Goal: Transaction & Acquisition: Purchase product/service

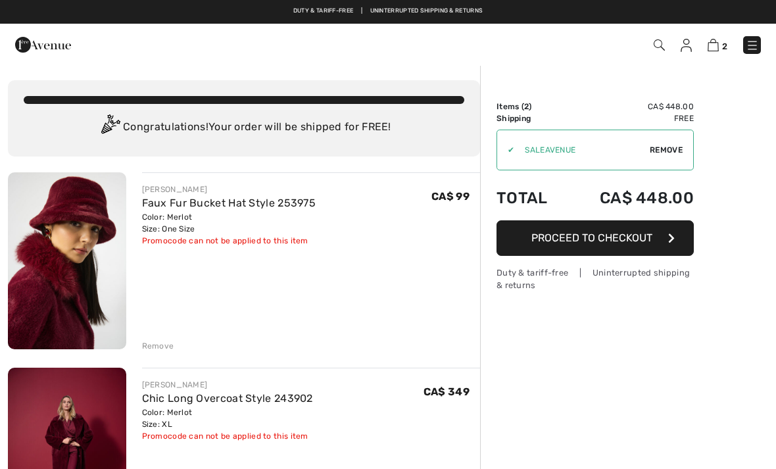
checkbox input "true"
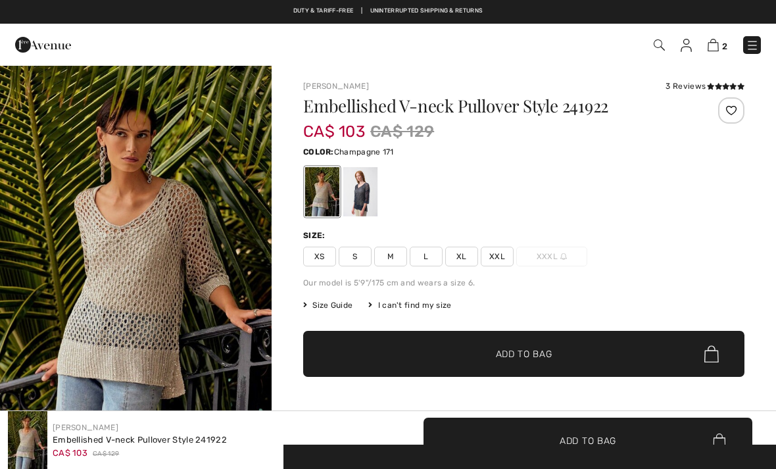
checkbox input "true"
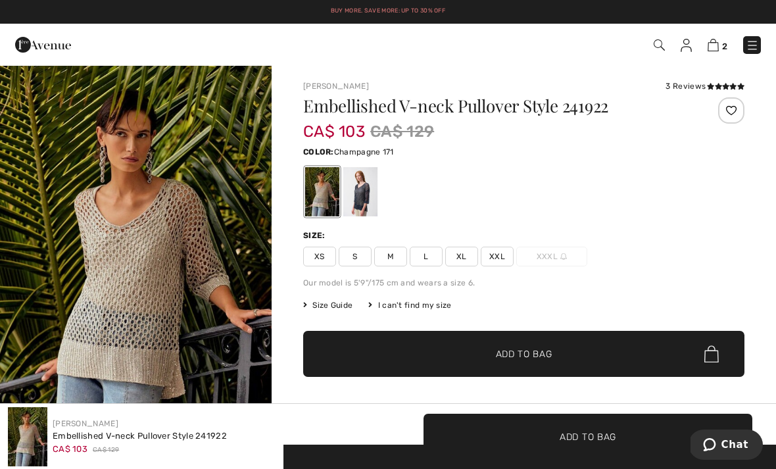
click at [669, 208] on div at bounding box center [523, 191] width 441 height 55
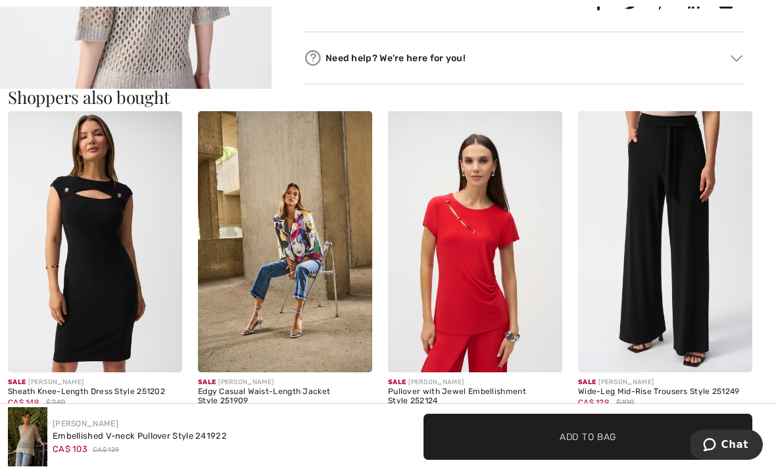
scroll to position [1124, 0]
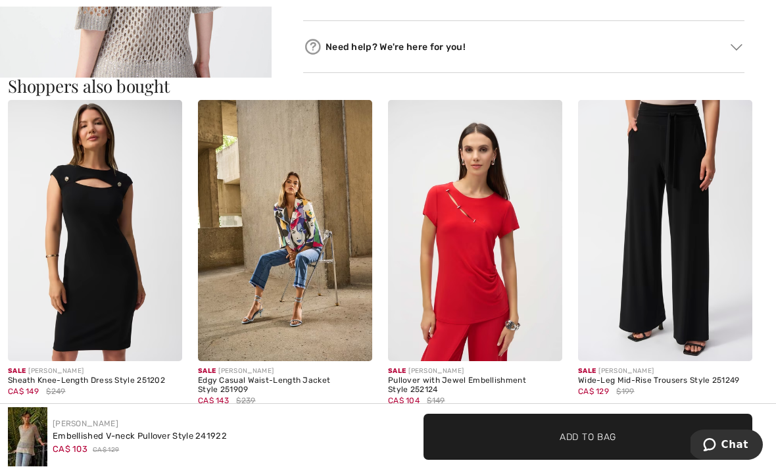
click at [289, 306] on img at bounding box center [285, 231] width 174 height 262
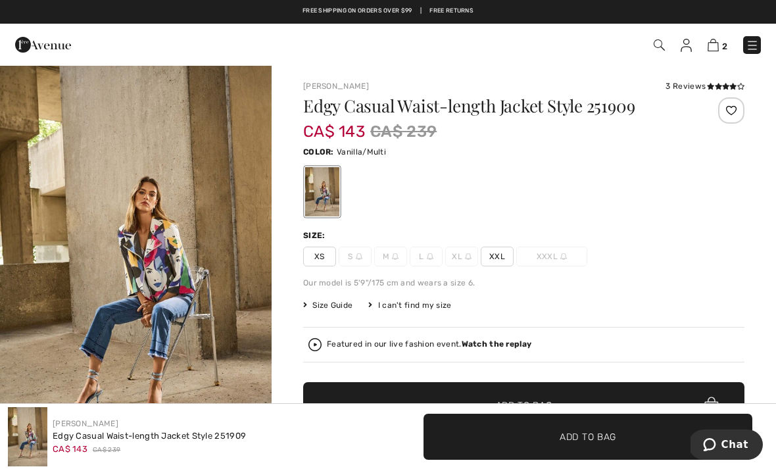
click at [42, 48] on img at bounding box center [43, 45] width 56 height 26
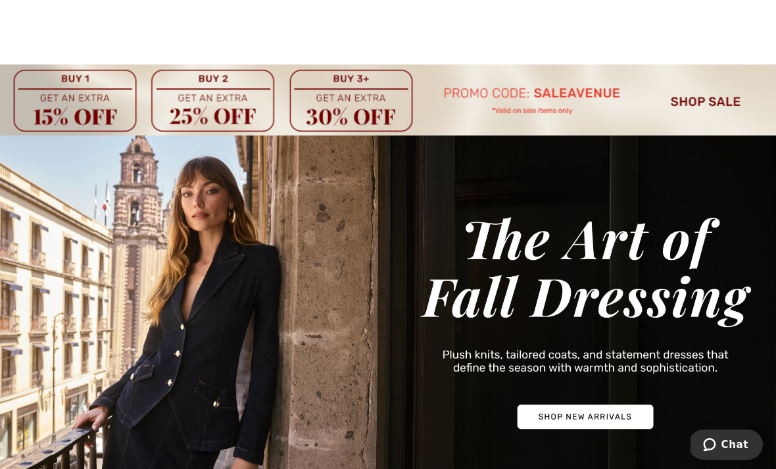
scroll to position [24, 0]
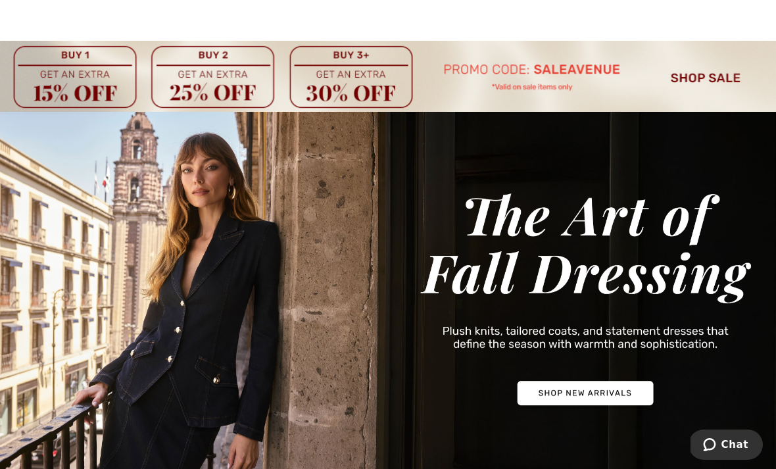
click at [721, 73] on img at bounding box center [388, 76] width 776 height 71
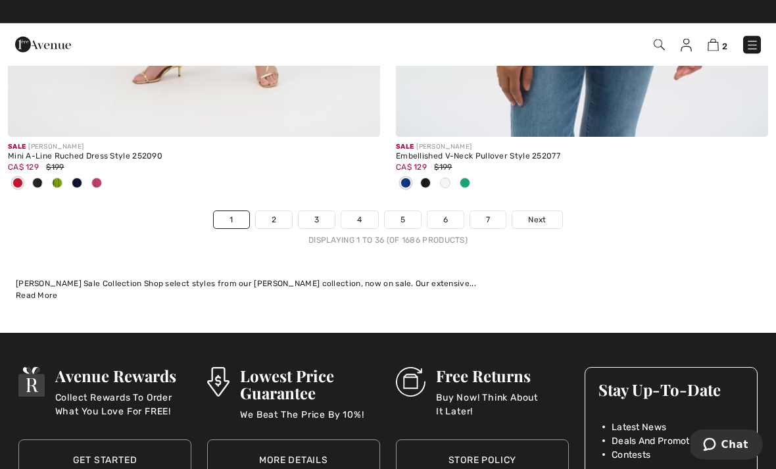
scroll to position [11583, 0]
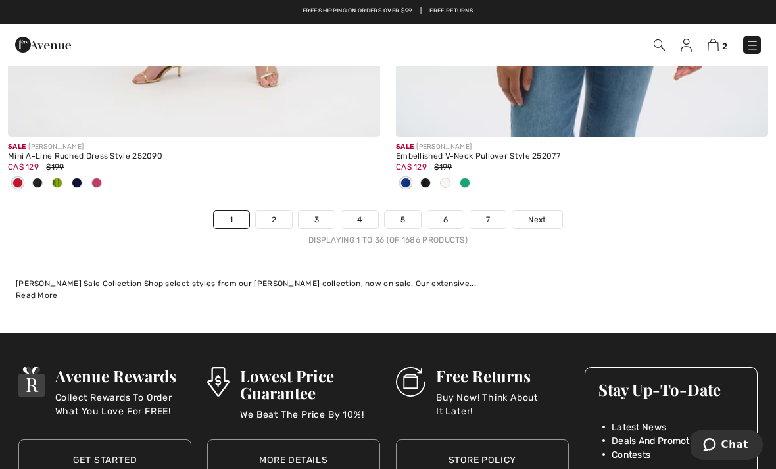
click at [279, 211] on link "2" at bounding box center [274, 219] width 36 height 17
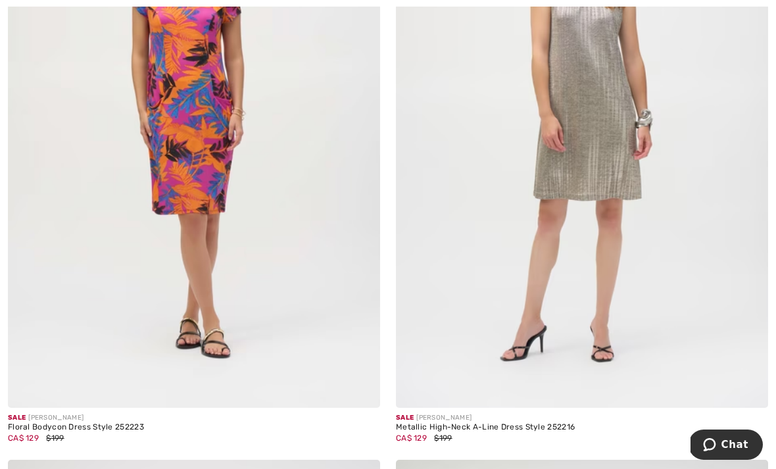
scroll to position [8348, 0]
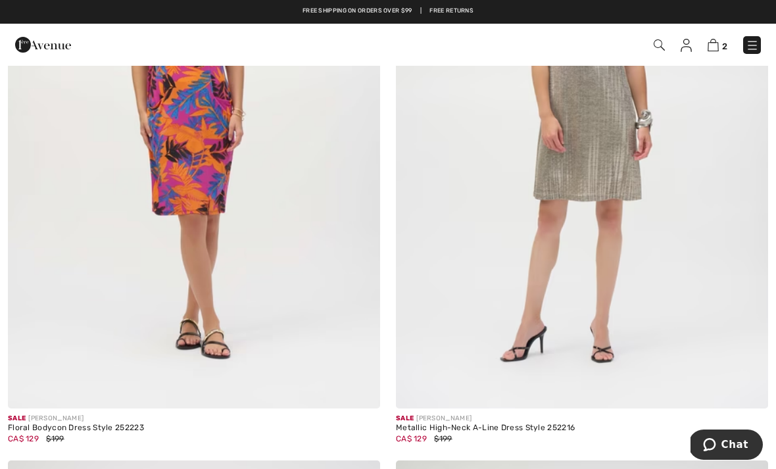
click at [238, 345] on img at bounding box center [194, 129] width 372 height 558
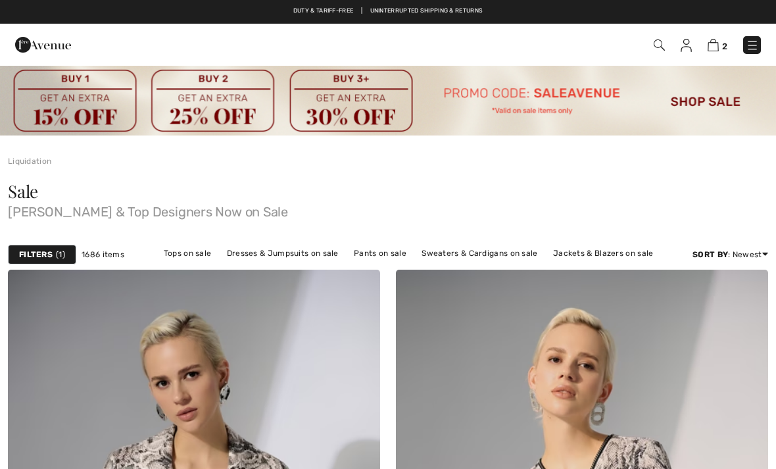
scroll to position [8390, 0]
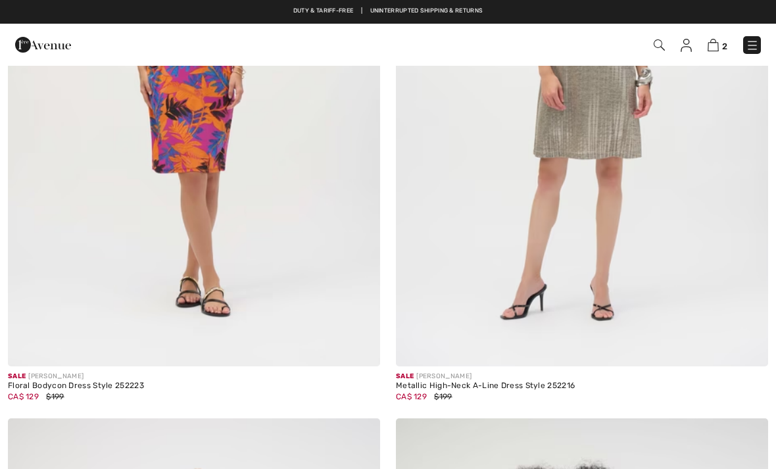
checkbox input "true"
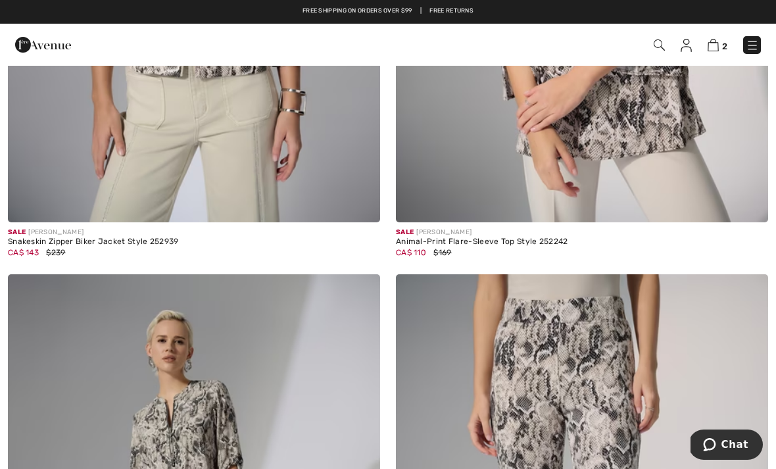
scroll to position [0, 0]
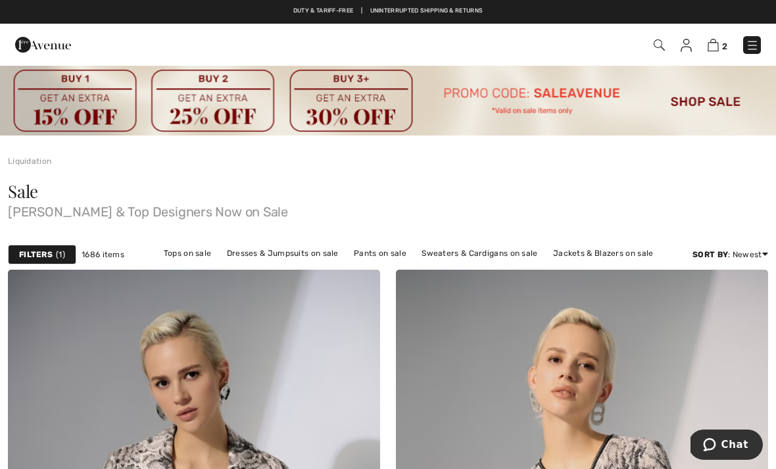
click at [62, 252] on span "1" at bounding box center [60, 255] width 9 height 12
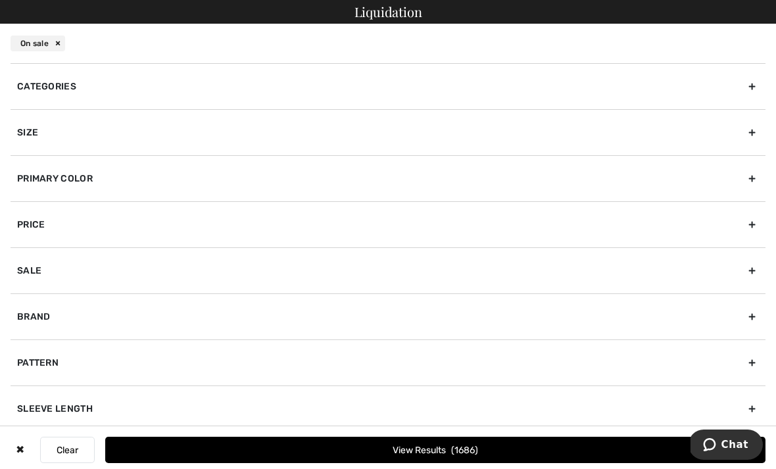
click at [743, 137] on div "Size" at bounding box center [388, 132] width 755 height 46
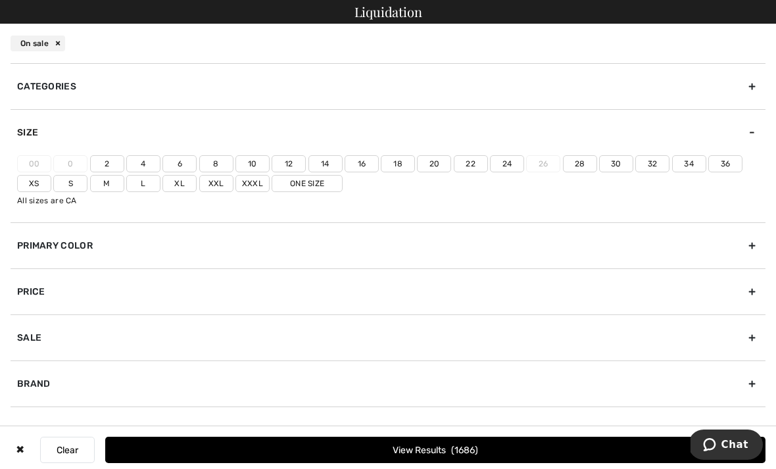
click at [351, 170] on label "16" at bounding box center [362, 163] width 34 height 17
click at [0, 0] on input"] "16" at bounding box center [0, 0] width 0 height 0
click at [310, 178] on label "One Size" at bounding box center [307, 183] width 71 height 17
click at [0, 0] on input"] "One Size" at bounding box center [0, 0] width 0 height 0
click at [183, 180] on label "Xl" at bounding box center [179, 183] width 34 height 17
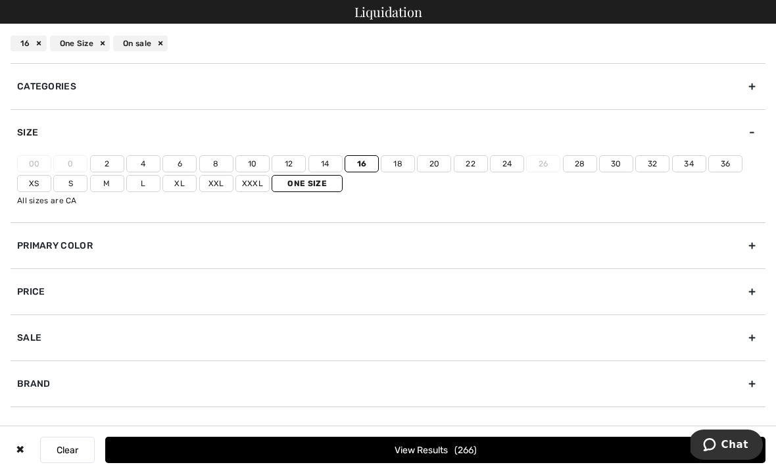
click at [0, 0] on input"] "Xl" at bounding box center [0, 0] width 0 height 0
click at [214, 181] on label "Xxl" at bounding box center [216, 183] width 34 height 17
click at [0, 0] on input"] "Xxl" at bounding box center [0, 0] width 0 height 0
click at [427, 448] on button "View Results 367" at bounding box center [435, 450] width 660 height 26
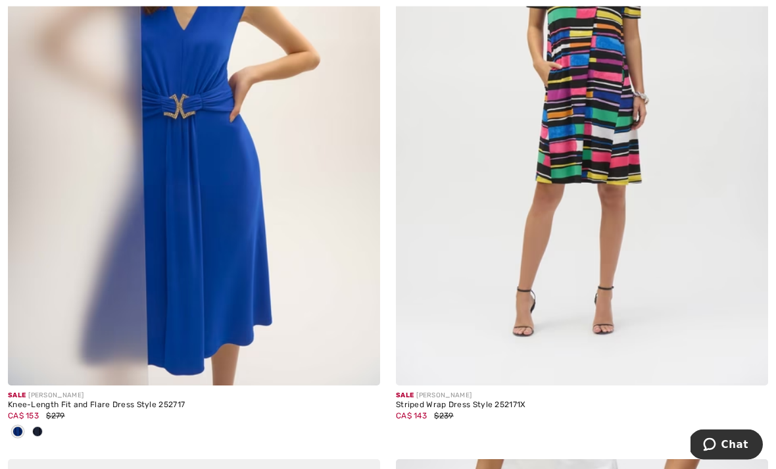
scroll to position [9570, 0]
click at [625, 143] on img at bounding box center [582, 106] width 372 height 558
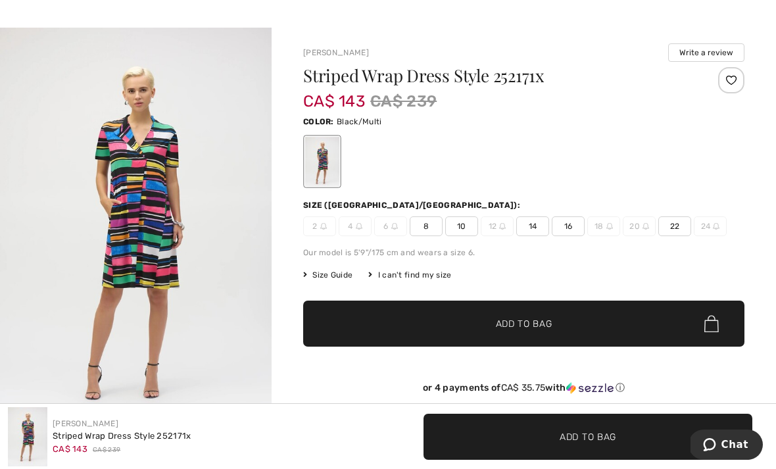
scroll to position [37, 0]
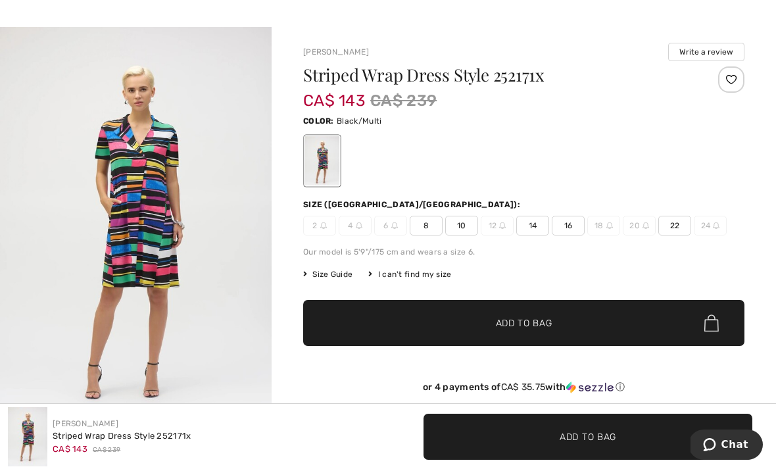
click at [571, 226] on span "16" at bounding box center [568, 226] width 33 height 20
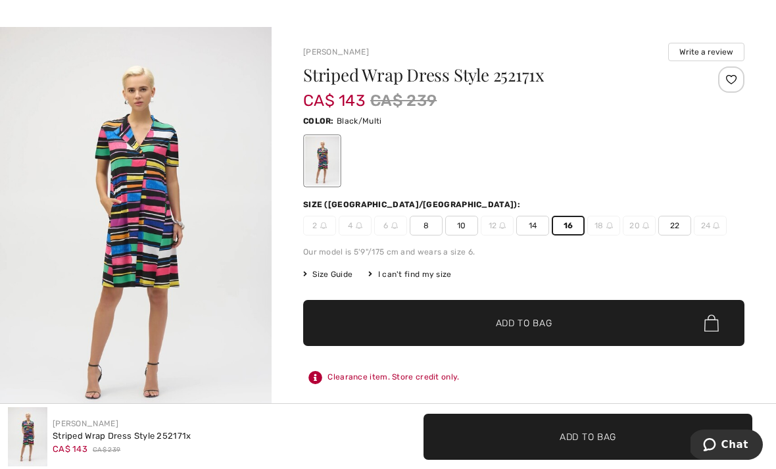
click at [524, 322] on span "Add to Bag" at bounding box center [524, 323] width 57 height 14
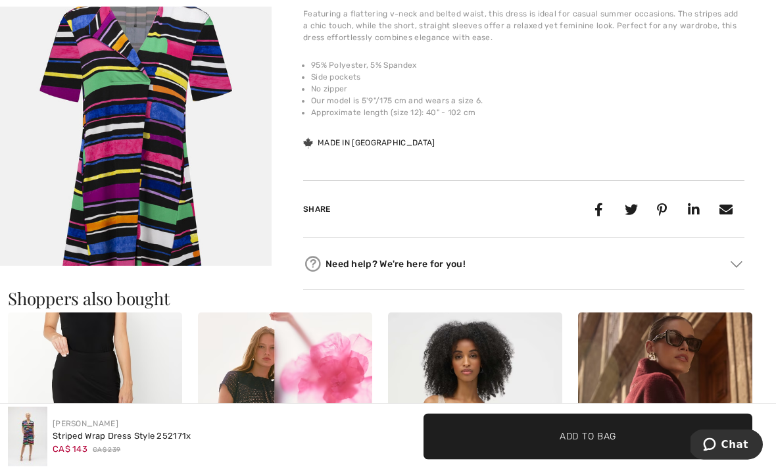
scroll to position [518, 0]
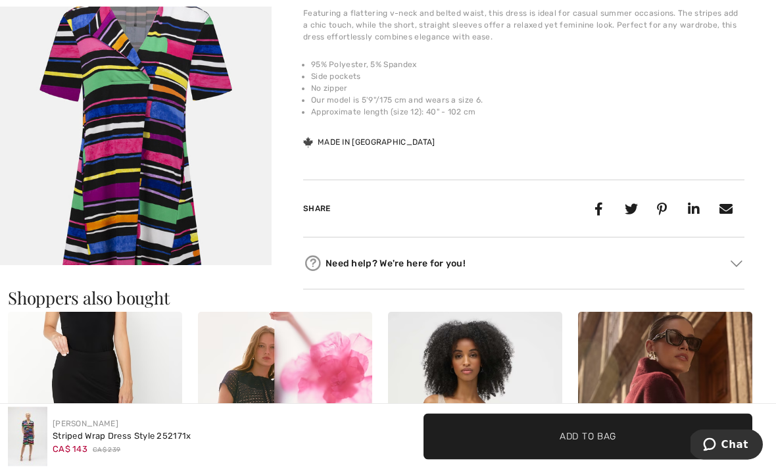
click at [709, 133] on div "Discover the perfect blend of style and comfort with this knee-length wrap dres…" at bounding box center [523, 73] width 441 height 154
click at [556, 207] on div at bounding box center [561, 209] width 368 height 25
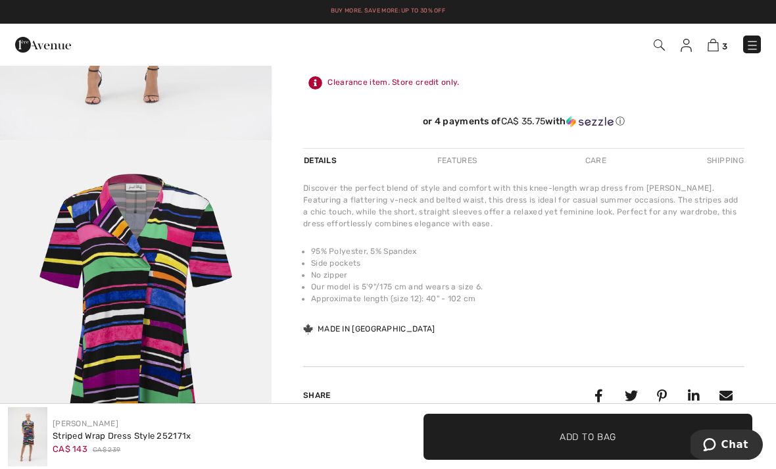
scroll to position [0, 0]
